Goal: Obtain resource: Obtain resource

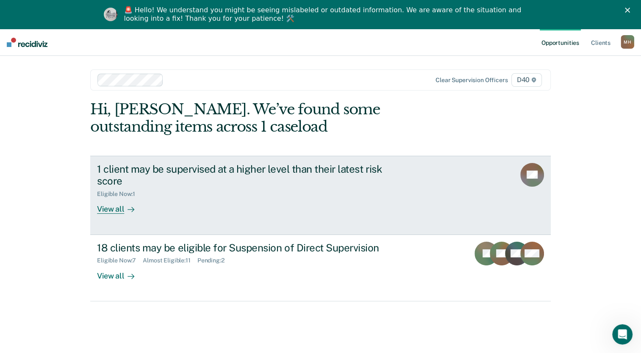
click at [124, 213] on div at bounding box center [129, 210] width 10 height 10
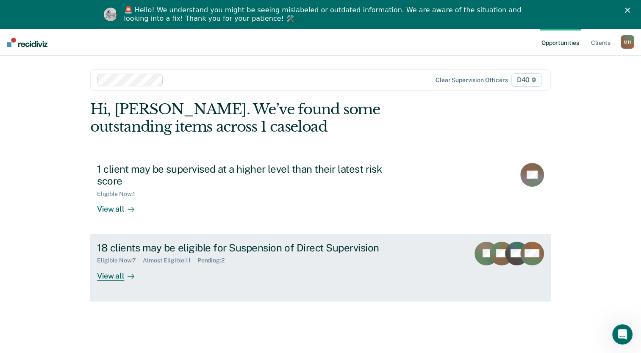
click at [120, 279] on div "View all" at bounding box center [120, 272] width 47 height 17
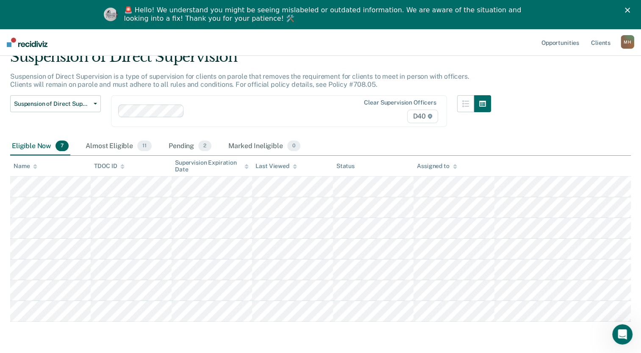
scroll to position [68, 0]
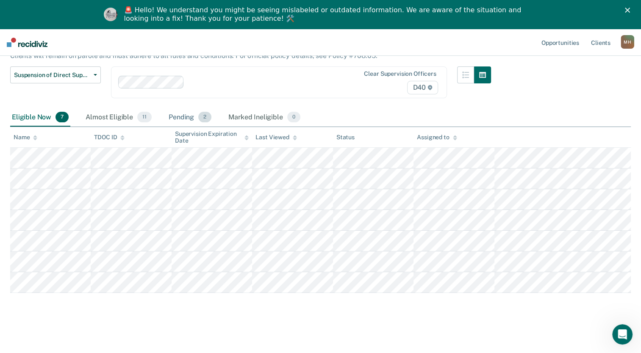
click at [183, 111] on div "Pending 2" at bounding box center [190, 117] width 46 height 19
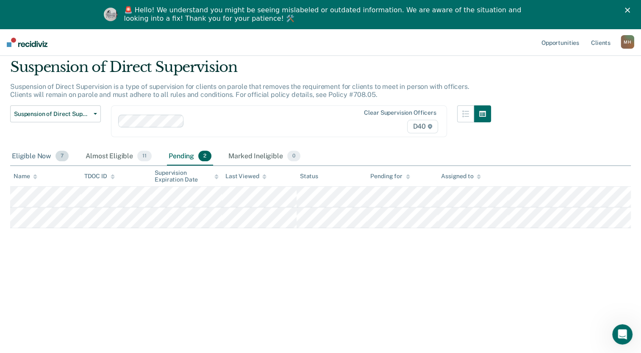
click at [37, 151] on div "Eligible Now 7" at bounding box center [40, 156] width 60 height 19
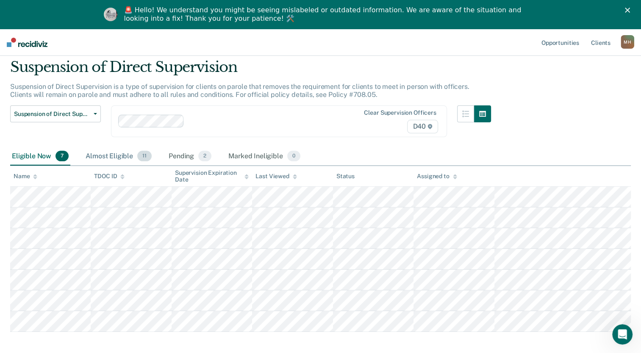
click at [133, 158] on div "Almost Eligible 11" at bounding box center [118, 156] width 69 height 19
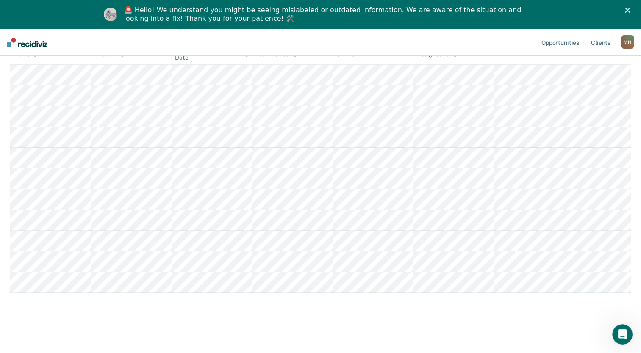
scroll to position [90, 0]
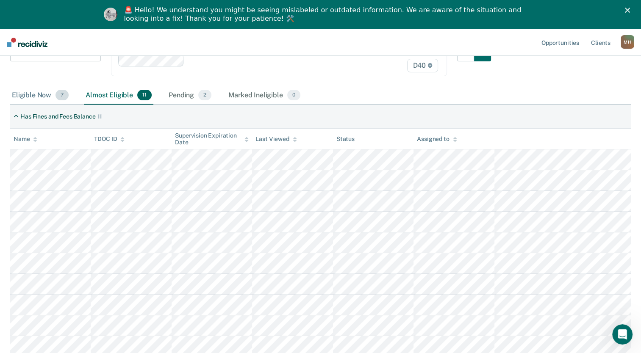
click at [36, 96] on div "Eligible Now 7" at bounding box center [40, 95] width 60 height 19
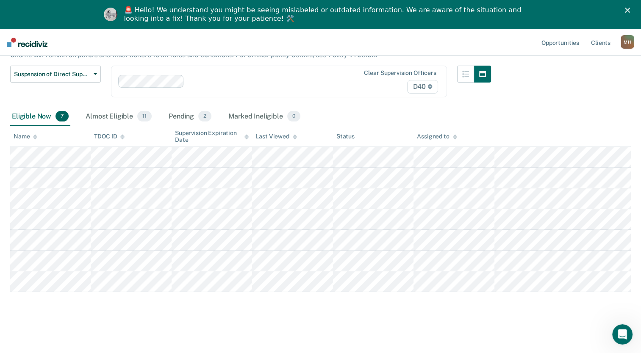
scroll to position [68, 0]
click at [125, 116] on div "Almost Eligible 11" at bounding box center [118, 117] width 69 height 19
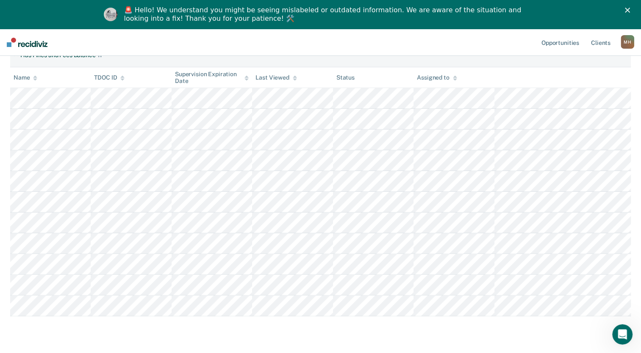
scroll to position [132, 0]
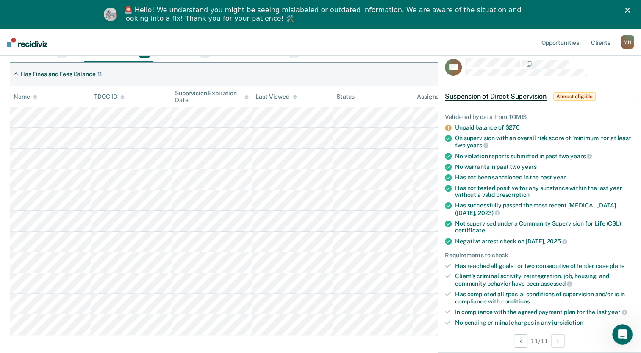
click at [403, 80] on div "Has Fines and Fees Balance 11" at bounding box center [320, 75] width 621 height 24
click at [132, 76] on div "Has Fines and Fees Balance 11" at bounding box center [320, 75] width 621 height 24
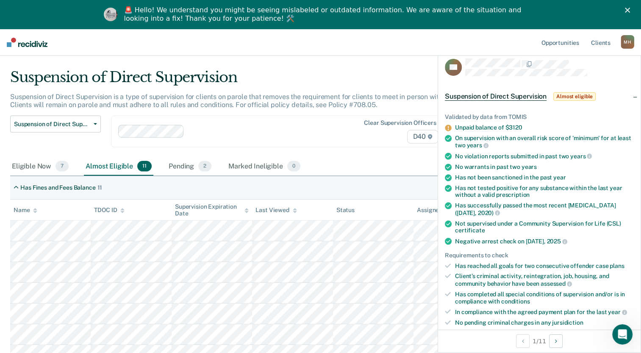
scroll to position [0, 0]
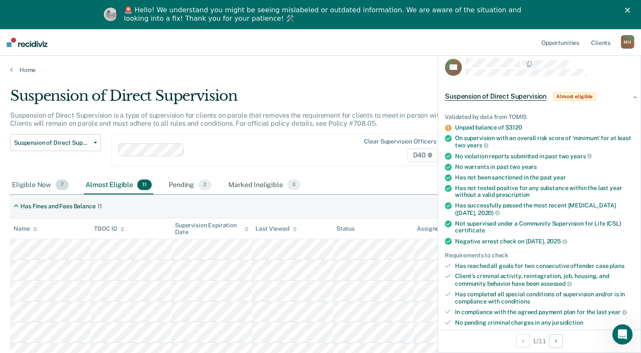
click at [53, 187] on div "Eligible Now 7" at bounding box center [40, 185] width 60 height 19
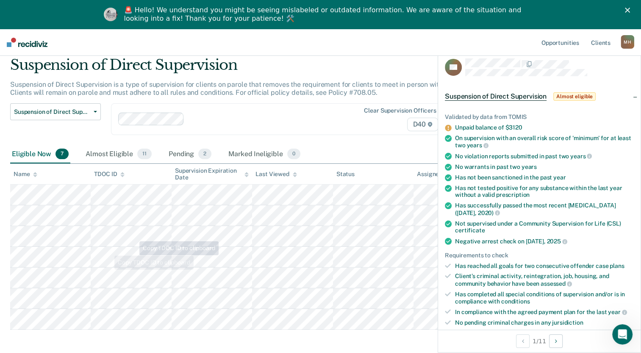
scroll to position [68, 0]
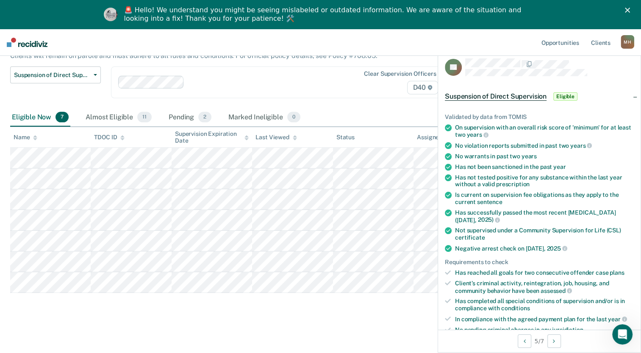
click at [293, 307] on div "Suspension of Direct Supervision Suspension of Direct Supervision is a type of …" at bounding box center [320, 168] width 621 height 298
click at [112, 121] on div "Almost Eligible 11" at bounding box center [118, 117] width 69 height 19
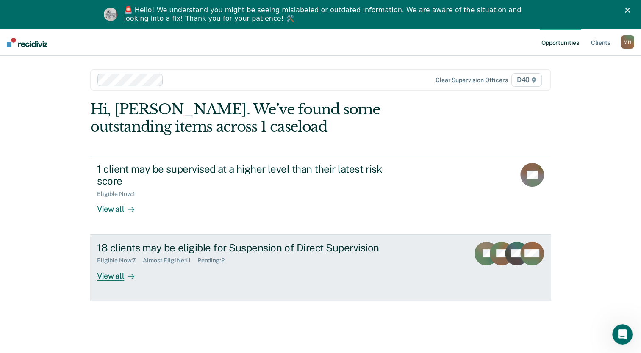
click at [213, 274] on div "18 clients may be eligible for Suspension of Direct Supervision Eligible Now : …" at bounding box center [256, 261] width 318 height 39
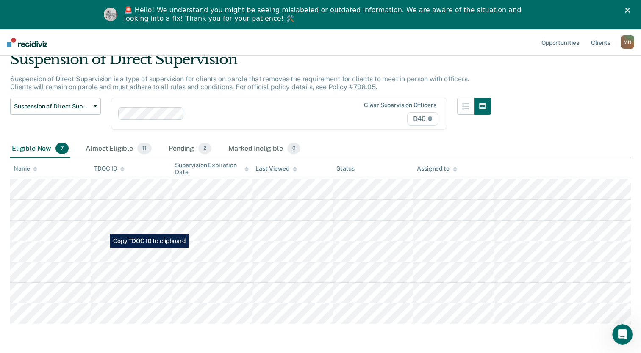
scroll to position [68, 0]
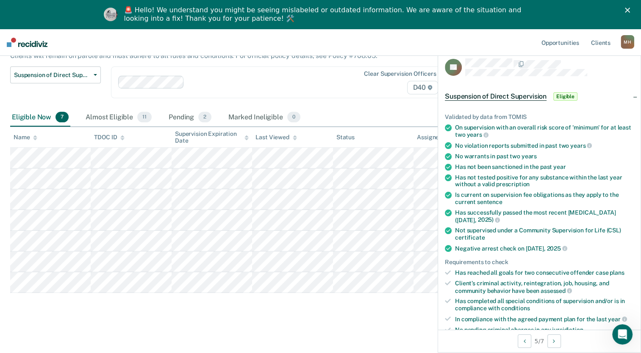
click at [514, 96] on span "Suspension of Direct Supervision" at bounding box center [496, 96] width 102 height 8
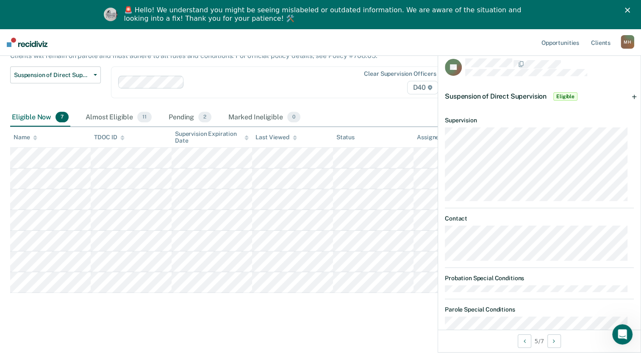
click at [514, 96] on span "Suspension of Direct Supervision" at bounding box center [496, 96] width 102 height 8
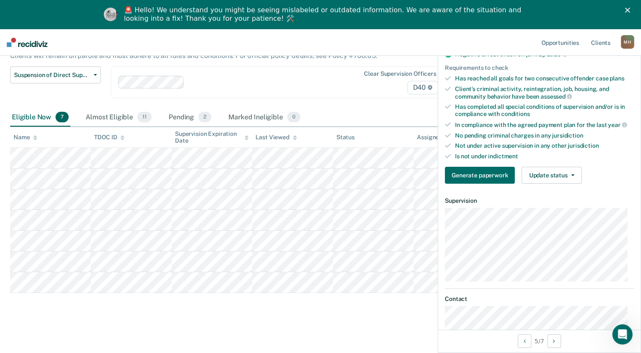
scroll to position [254, 0]
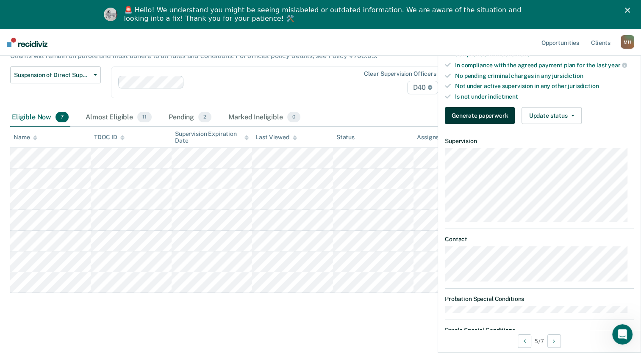
click at [488, 111] on button "Generate paperwork" at bounding box center [480, 115] width 70 height 17
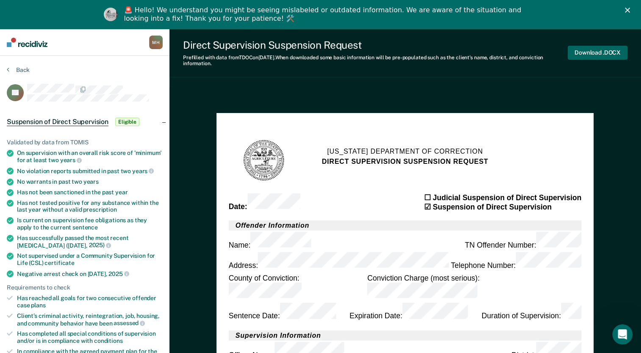
click at [590, 53] on button "Download .DOCX" at bounding box center [598, 53] width 60 height 14
